Goal: Information Seeking & Learning: Learn about a topic

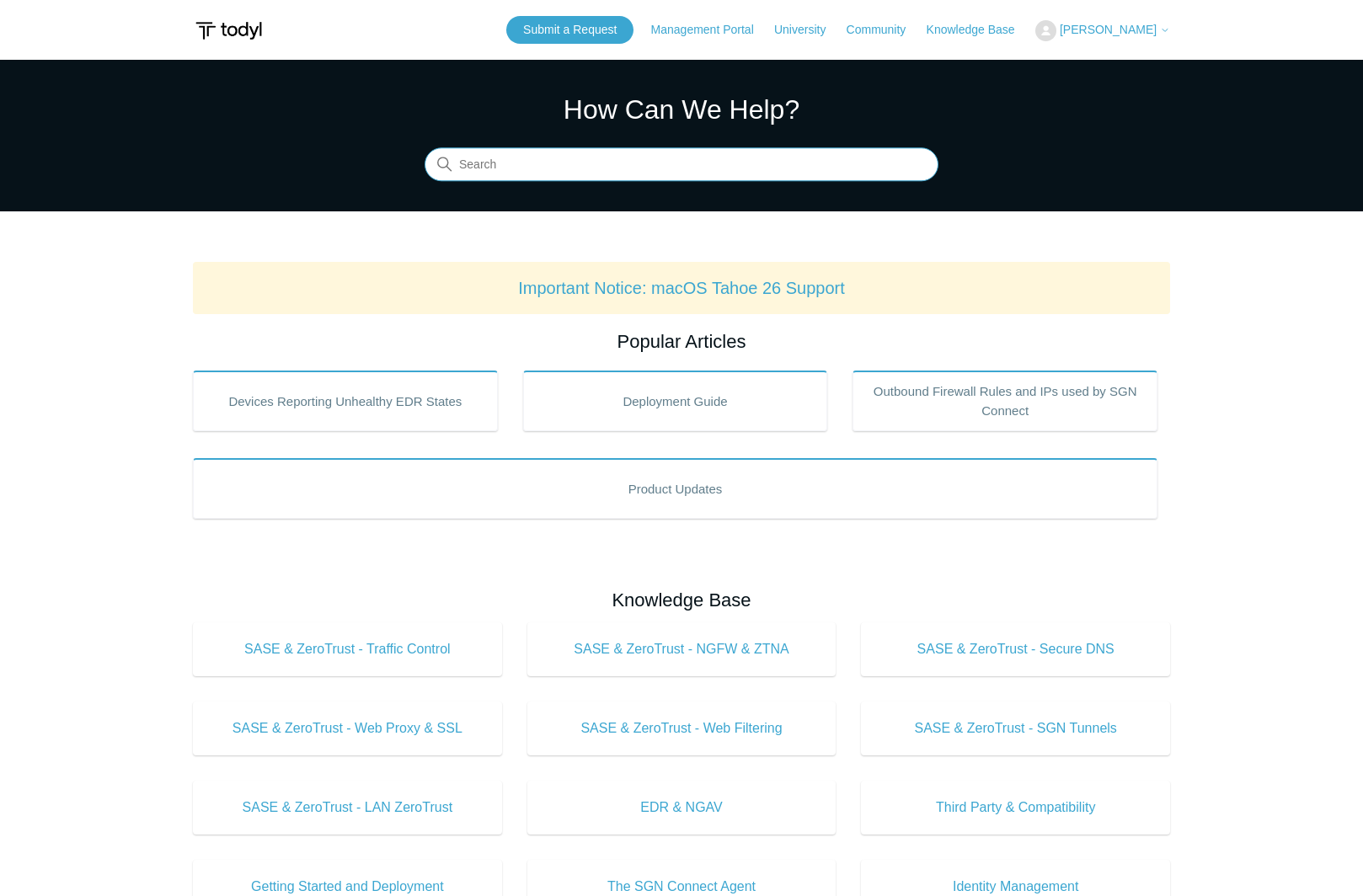
click at [518, 164] on input "Search" at bounding box center [682, 165] width 514 height 33
type input "api"
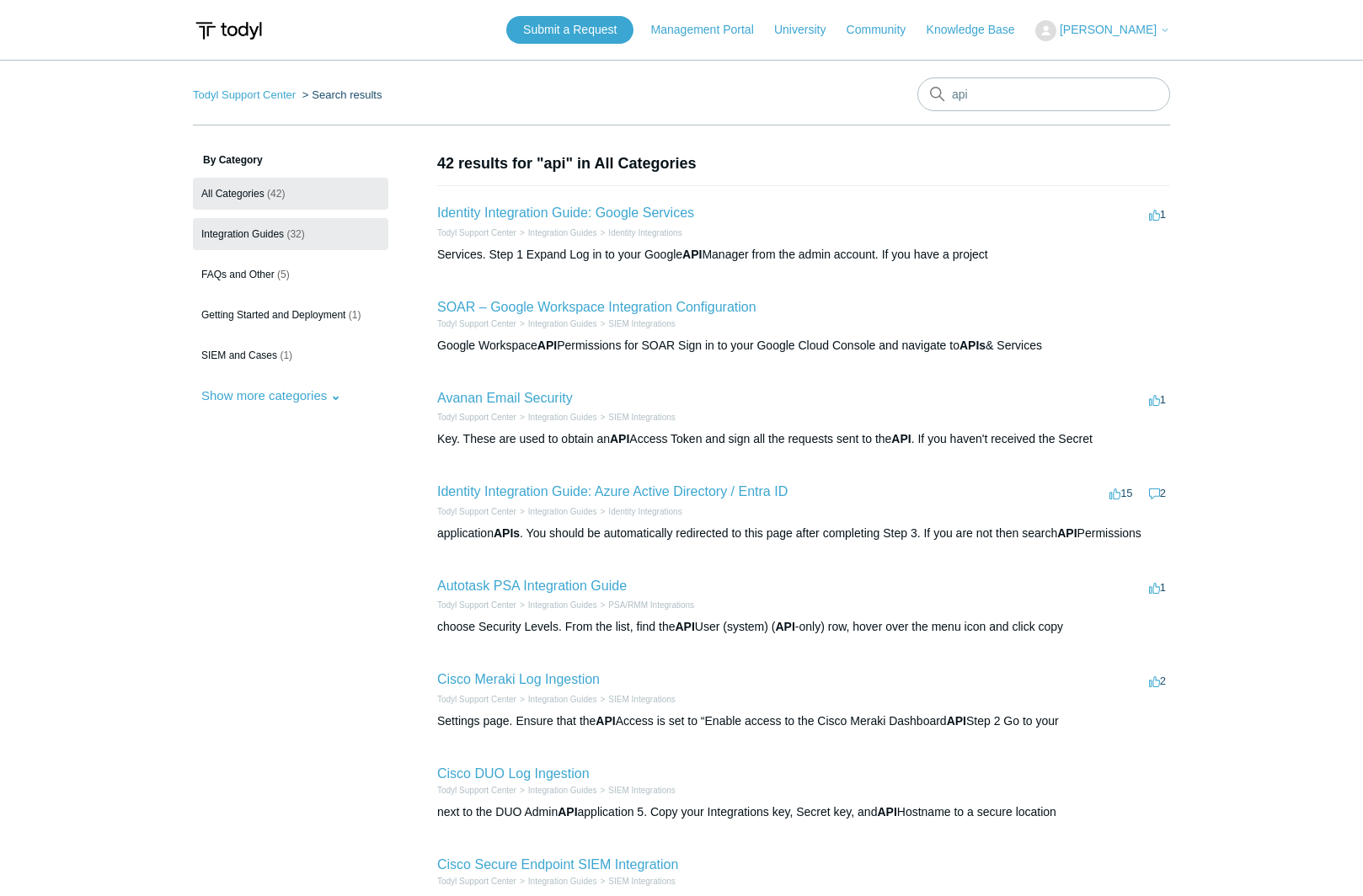
click at [244, 235] on span "Integration Guides" at bounding box center [243, 234] width 83 height 11
click at [268, 95] on link "Todyl Support Center" at bounding box center [244, 95] width 103 height 12
